Goal: Information Seeking & Learning: Find contact information

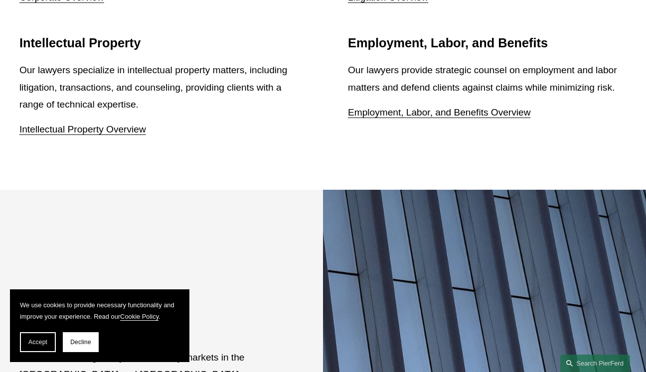
scroll to position [1687, 0]
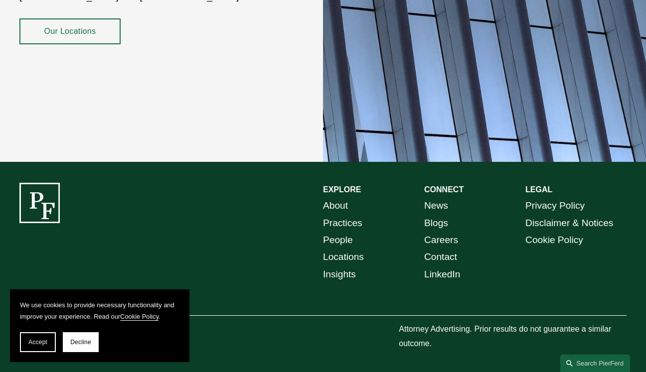
click at [370, 258] on link "Contact" at bounding box center [440, 257] width 33 height 17
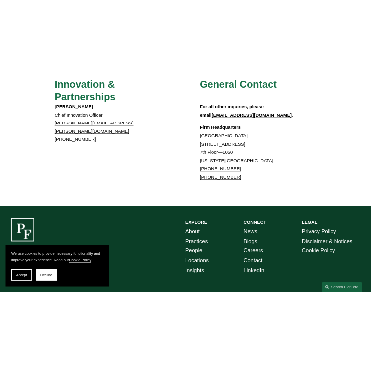
scroll to position [868, 0]
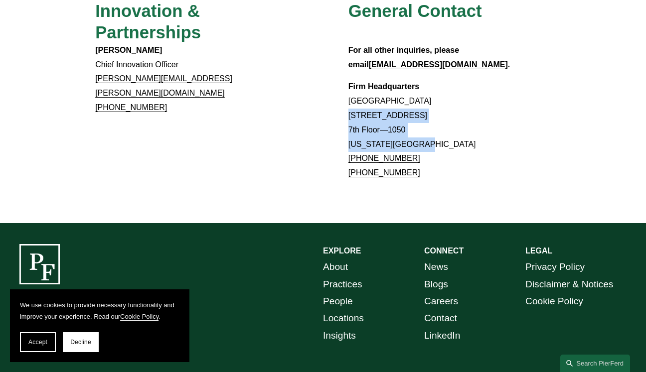
drag, startPoint x: 435, startPoint y: 106, endPoint x: 329, endPoint y: 74, distance: 110.4
copy p "[STREET_ADDRESS][US_STATE]"
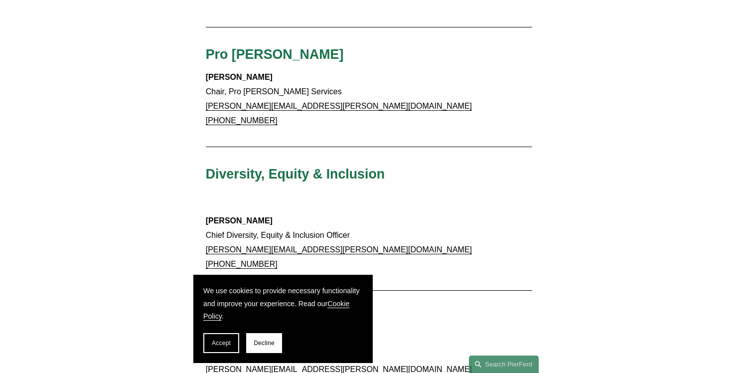
scroll to position [764, 0]
